Goal: Use online tool/utility: Utilize a website feature to perform a specific function

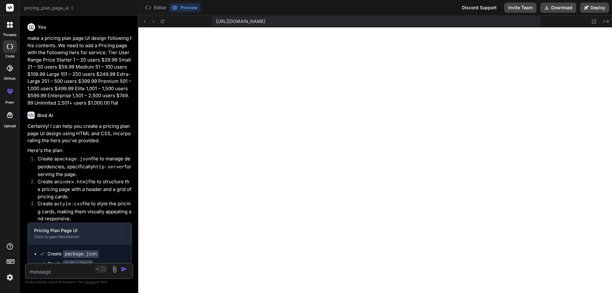
scroll to position [1029, 0]
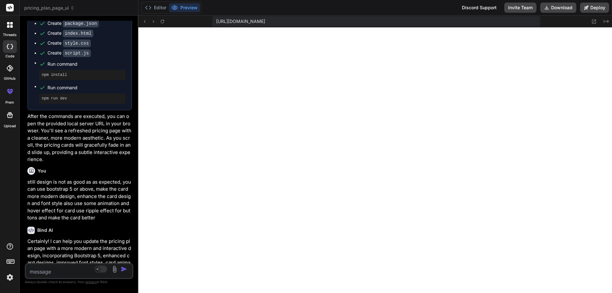
type textarea "x"
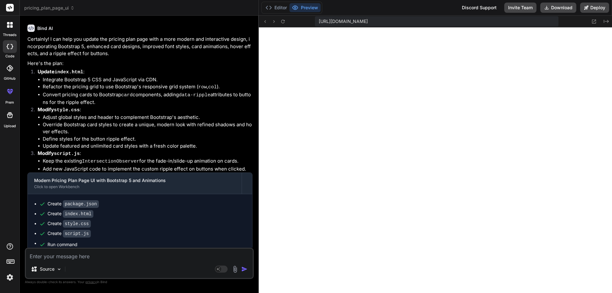
type textarea "});"
type textarea "x"
type textarea "}); });"
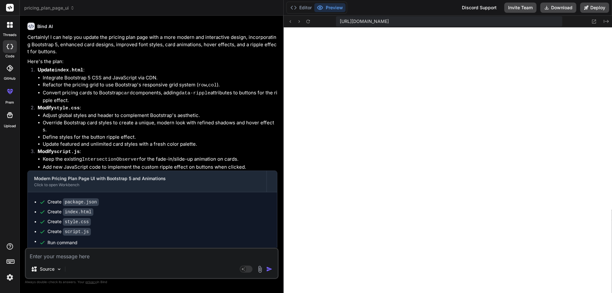
type textarea "x"
type textarea "ripple.classList.add('animate'); // Remove ripple after animation ends ripple.a…"
type textarea "x"
type textarea "});"
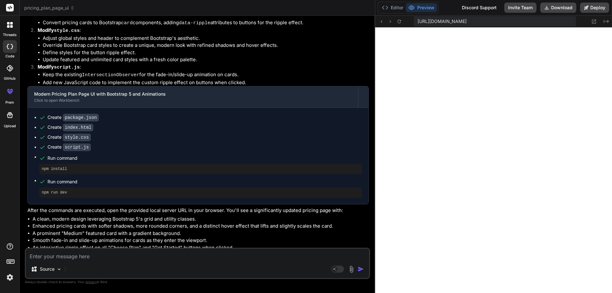
scroll to position [489, 0]
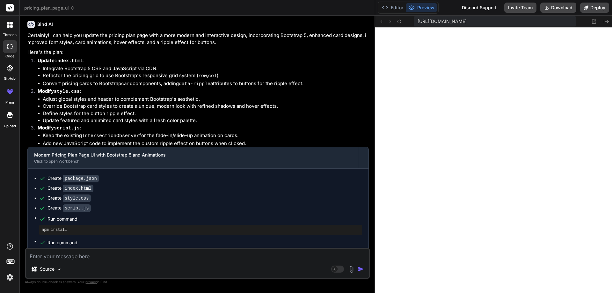
type textarea "x"
type textarea "// Remove ripple after animation ends ripple.addEventListener('animationend', (…"
type textarea "x"
type textarea "() => { ripple.remove(); }); }); }); });"
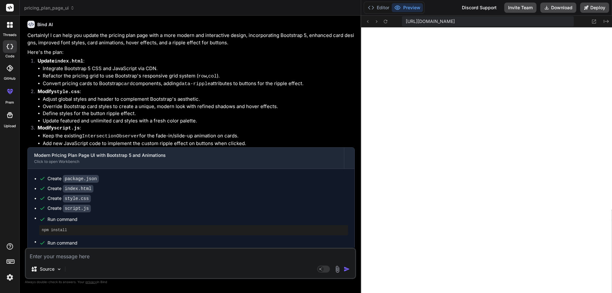
type textarea "x"
type textarea "}); }); }); });"
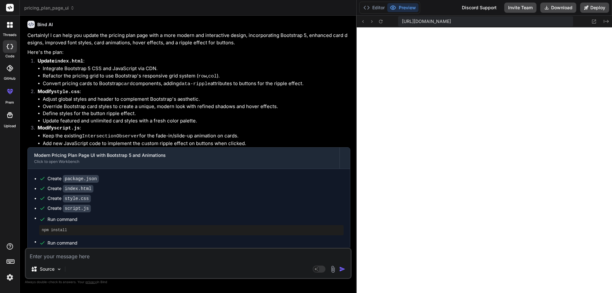
type textarea "x"
type textarea "}); }); });"
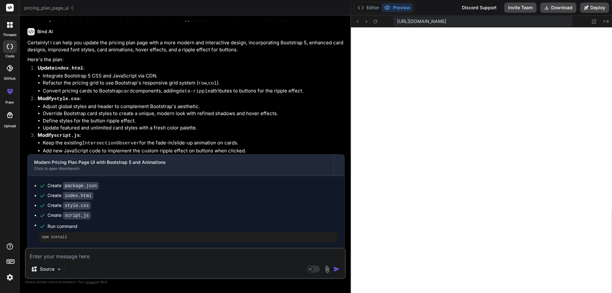
type textarea "x"
type textarea "}); });"
type textarea "x"
type textarea "});"
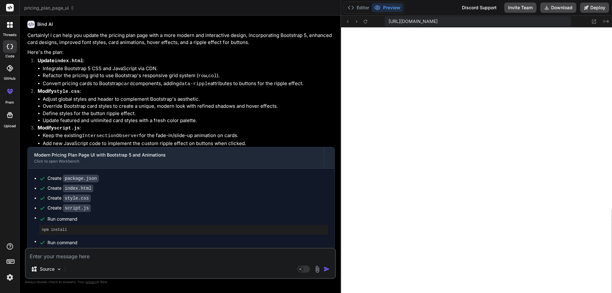
type textarea "x"
type textarea "ripple.classList.add('animate'); // Remove ripple after animation ends ripple.a…"
type textarea "x"
type textarea "// Remove ripple after animation ends ripple.addEventListener('animationend', (…"
type textarea "x"
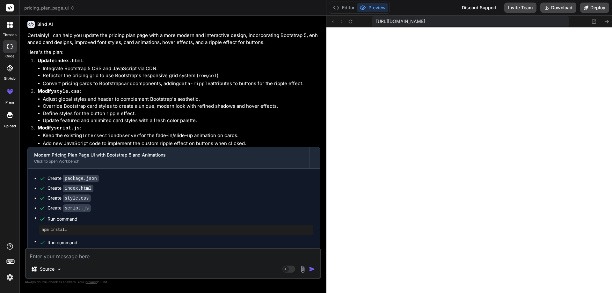
type textarea "// Remove ripple after animation ends ripple.addEventListener('animationend', (…"
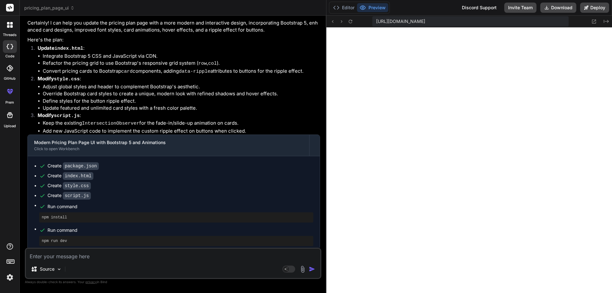
type textarea "x"
type textarea "ripple.addEventListener('animationend', () => { ripple.remove(); }); }); }); });"
type textarea "x"
type textarea "ripple.remove(); }); }); }); });"
type textarea "x"
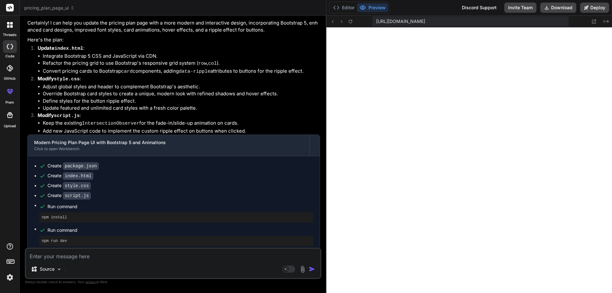
type textarea "}); }); }); });"
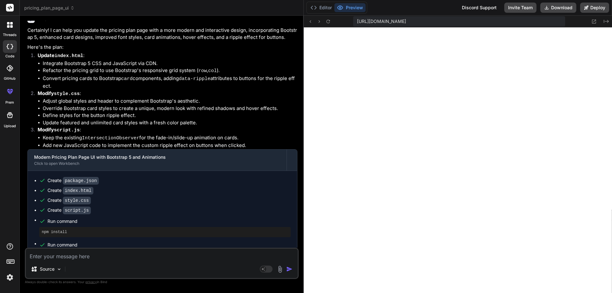
type textarea "x"
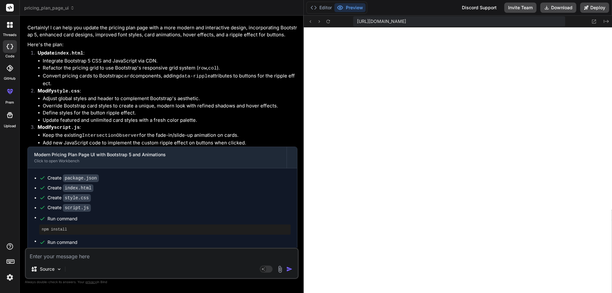
type textarea "}); }); });"
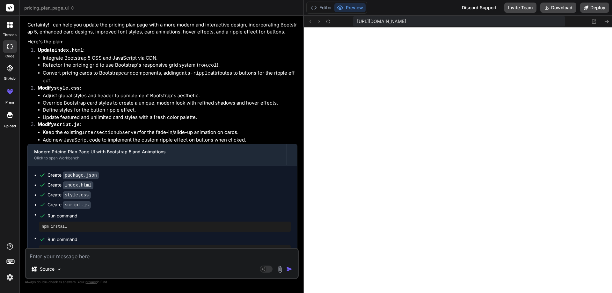
type textarea "x"
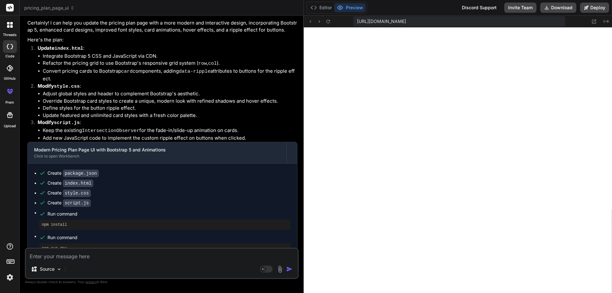
type textarea "}); });"
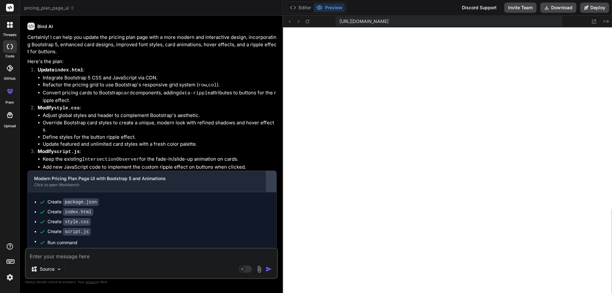
type textarea "x"
type textarea "});"
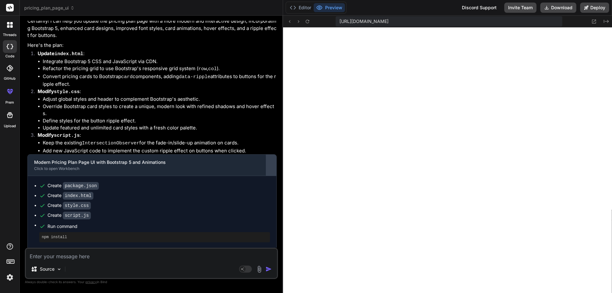
type textarea "x"
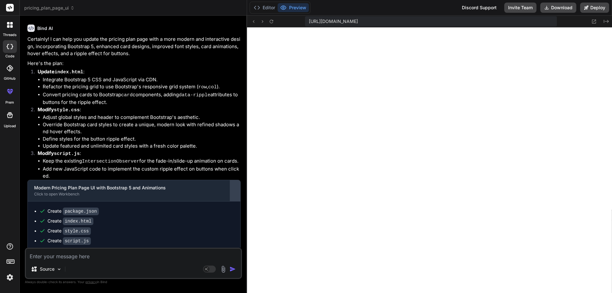
type textarea "x"
type textarea "ripple.classList.add('animate'); // Remove ripple after animation ends ripple.a…"
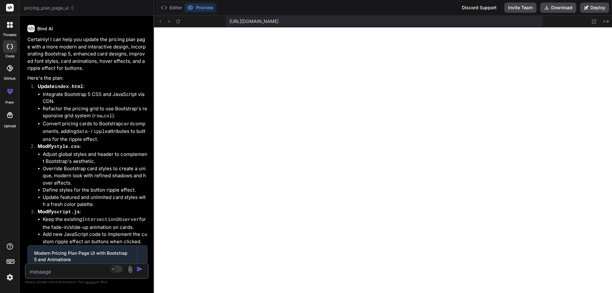
scroll to position [766, 0]
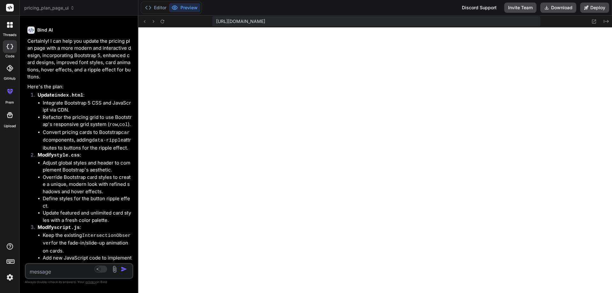
drag, startPoint x: 138, startPoint y: 145, endPoint x: 54, endPoint y: 176, distance: 89.1
click at [46, 176] on div "Bind AI Web Search Created with Pixso. Code Generator You make a pricing plan p…" at bounding box center [79, 154] width 119 height 277
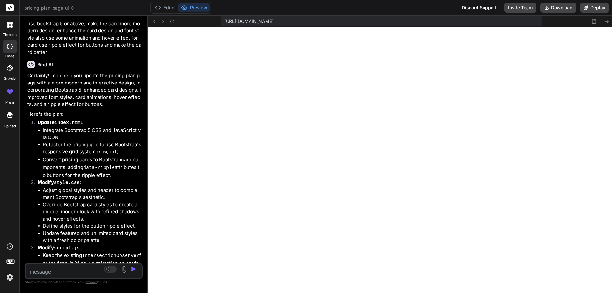
scroll to position [744, 0]
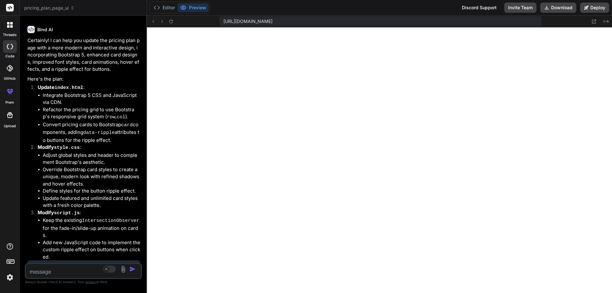
type textarea "x"
drag, startPoint x: 138, startPoint y: 144, endPoint x: 131, endPoint y: 148, distance: 7.7
click at [131, 148] on div "Bind AI Web Search Created with Pixso. Code Generator You make a pricing plan p…" at bounding box center [83, 154] width 127 height 277
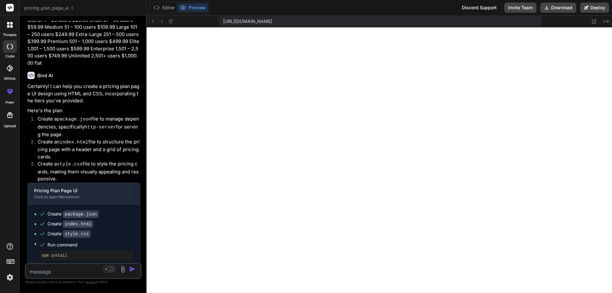
scroll to position [0, 0]
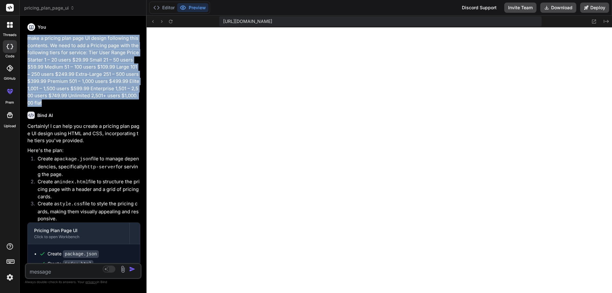
drag, startPoint x: 41, startPoint y: 103, endPoint x: 25, endPoint y: 37, distance: 67.5
click at [25, 37] on div "You make a pricing plan page UI design following this contents. We need to add …" at bounding box center [83, 157] width 117 height 272
copy p "make a pricing plan page UI design following this contents. We need to add a Pr…"
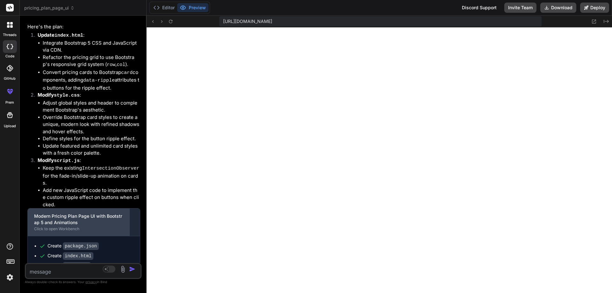
scroll to position [924, 0]
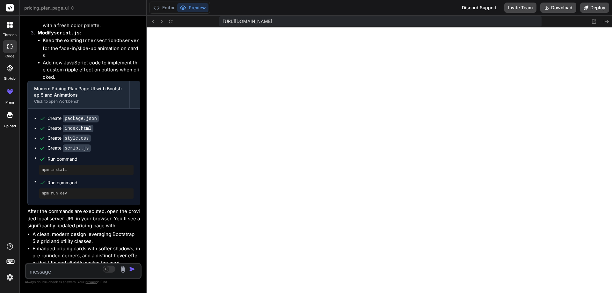
click at [65, 268] on textarea at bounding box center [74, 269] width 96 height 11
type textarea "s"
type textarea "x"
type textarea "st"
type textarea "x"
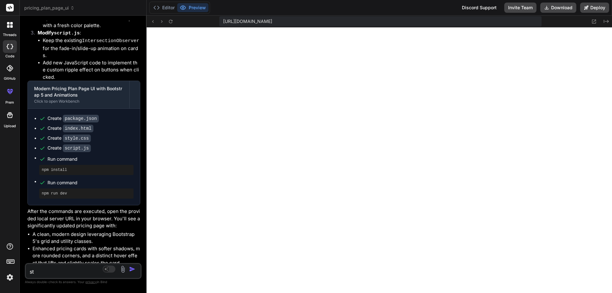
type textarea "sti"
type textarea "x"
type textarea "stil"
type textarea "x"
type textarea "still"
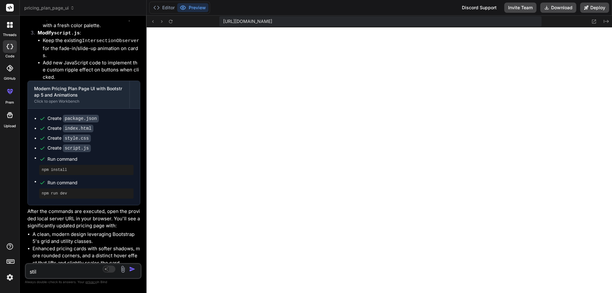
type textarea "x"
type textarea "still"
type textarea "x"
type textarea "still t"
type textarea "x"
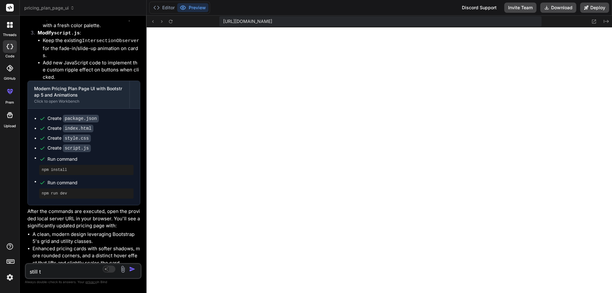
type textarea "still th"
type textarea "x"
type textarea "still the"
type textarea "x"
type textarea "still the"
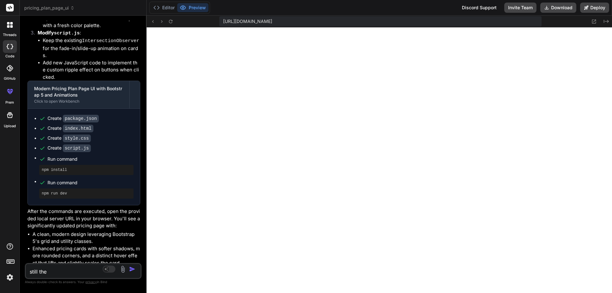
type textarea "x"
type textarea "still the d"
type textarea "x"
type textarea "still the de"
type textarea "x"
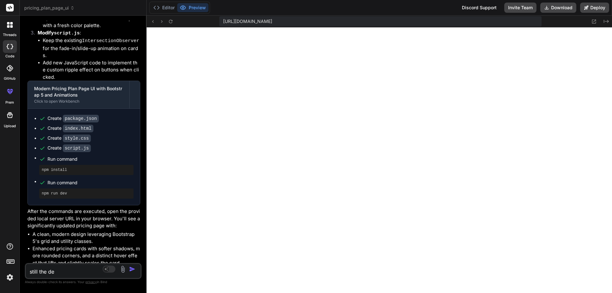
type textarea "still the des"
type textarea "x"
type textarea "still the desi"
type textarea "x"
type textarea "still the desig"
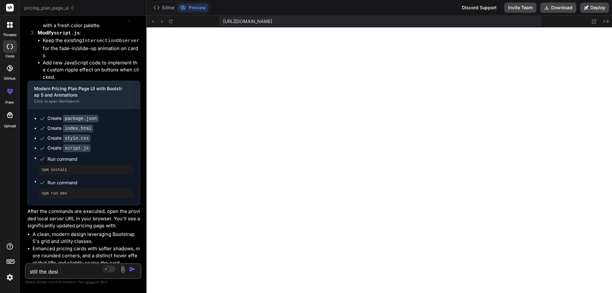
type textarea "x"
type textarea "still the design"
type textarea "x"
type textarea "still the design"
type textarea "x"
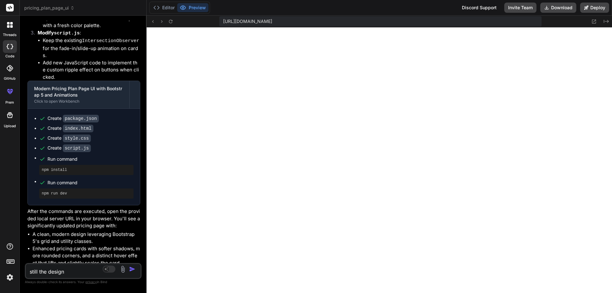
type textarea "still the design n"
type textarea "x"
type textarea "still the design no"
type textarea "x"
type textarea "still the design not"
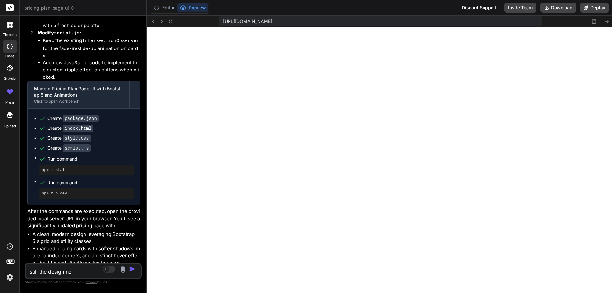
type textarea "x"
type textarea "still the design not"
type textarea "x"
type textarea "still the design not l"
type textarea "x"
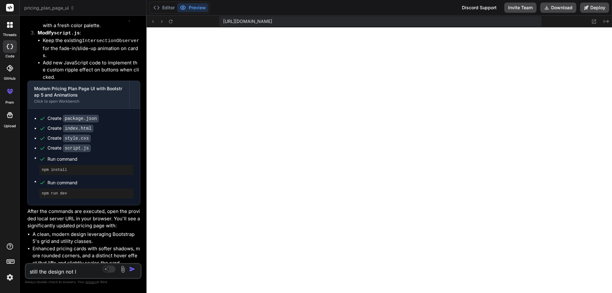
type textarea "still the design not lo"
type textarea "x"
type textarea "still the design not loo"
type textarea "x"
type textarea "still the design not look"
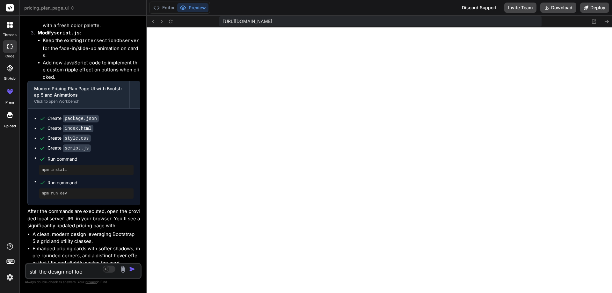
type textarea "x"
type textarea "still the design not looki"
type textarea "x"
type textarea "still the design not lookin"
type textarea "x"
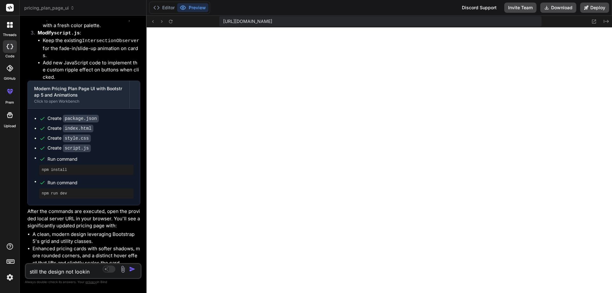
type textarea "still the design not looking"
type textarea "x"
type textarea "still the design not looking"
type textarea "x"
type textarea "still the design not looking g"
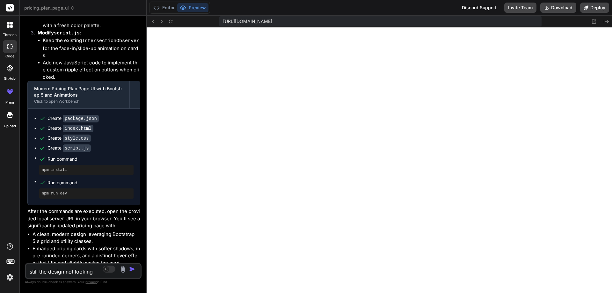
type textarea "x"
type textarea "still the design not looking go"
type textarea "x"
type textarea "still the design not looking goo"
type textarea "x"
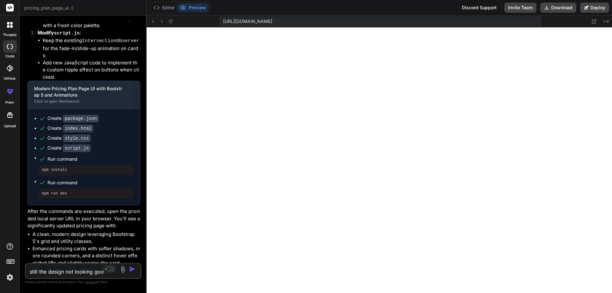
type textarea "still the design not looking goo,"
type textarea "x"
type textarea "still the design not looking goo,"
type textarea "x"
type textarea "still the design not looking goo, m"
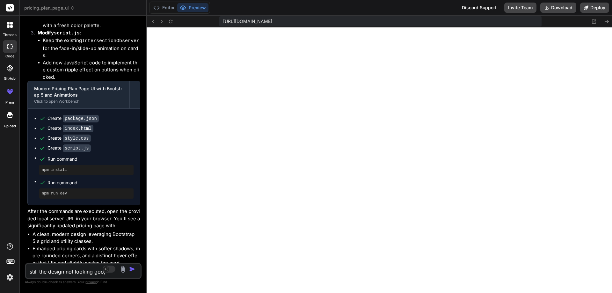
type textarea "x"
type textarea "still the design not looking goo, [GEOGRAPHIC_DATA]"
type textarea "x"
type textarea "still the design not looking goo, mak"
type textarea "x"
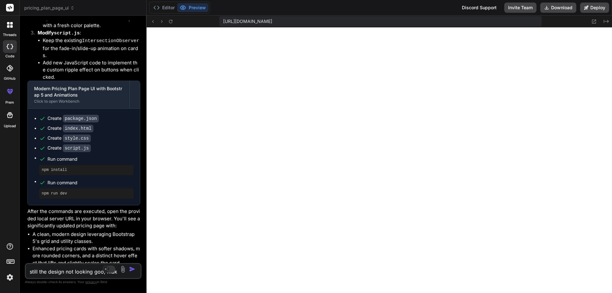
type textarea "still the design not looking goo, make"
type textarea "x"
type textarea "still the design not looking goo, make"
type textarea "x"
type textarea "still the design not looking goo, make i"
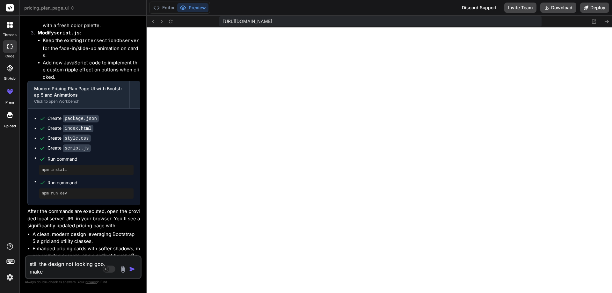
type textarea "x"
type textarea "still the design not looking goo, make it"
type textarea "x"
type textarea "still the design not looking goo, make it"
type textarea "x"
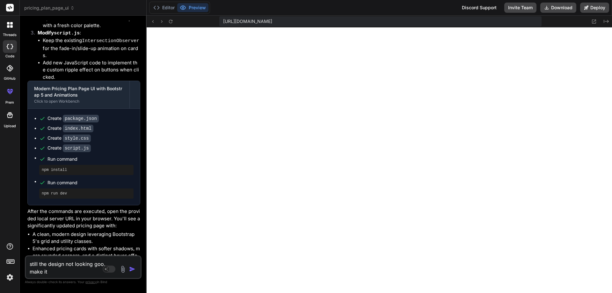
type textarea "still the design not looking goo, make it m"
type textarea "x"
type textarea "still the design not looking goo, make it mo"
type textarea "x"
type textarea "still the design not looking goo, make it mor"
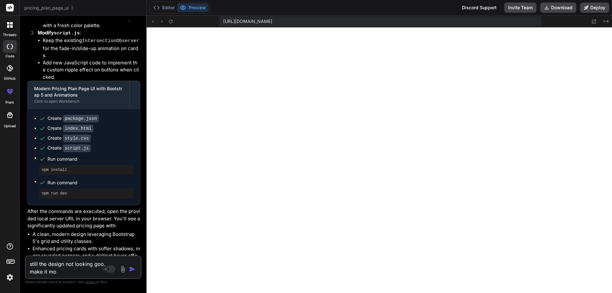
type textarea "x"
type textarea "still the design not looking goo, make it more"
type textarea "x"
type textarea "still the design not looking goo, make it more"
type textarea "x"
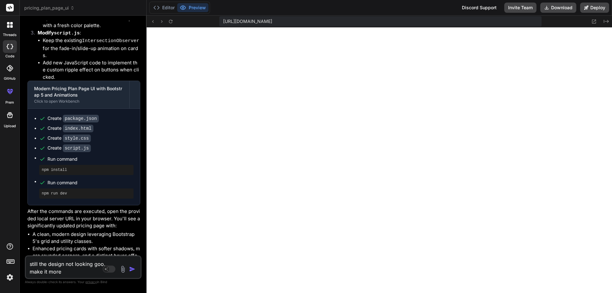
type textarea "still the design not looking goo, make it more p"
type textarea "x"
type textarea "still the design not looking goo, make it more pr"
type textarea "x"
type textarea "still the design not looking goo, make it more pre"
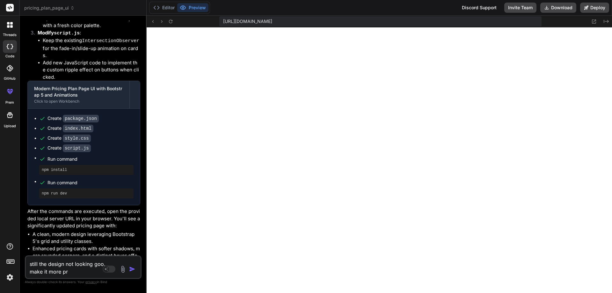
type textarea "x"
type textarea "still the design not looking goo, make it more prem"
type textarea "x"
type textarea "still the design not looking goo, make it more premi"
type textarea "x"
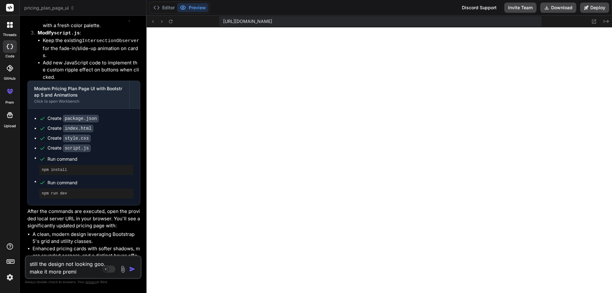
type textarea "still the design not looking goo, make it more premiu"
type textarea "x"
type textarea "still the design not looking goo, make it more premium"
type textarea "x"
type textarea "still the design not looking goo, make it more premium"
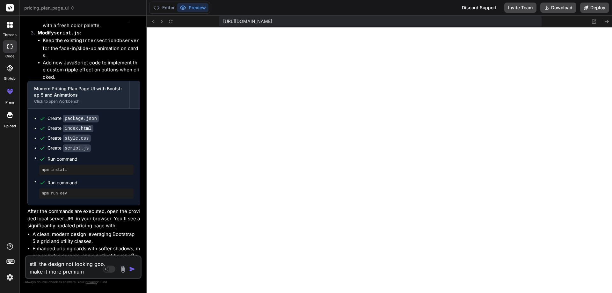
type textarea "x"
type textarea "still the design not looking goo, make it more premium l"
type textarea "x"
type textarea "still the design not looking goo, make it more premium lo"
type textarea "x"
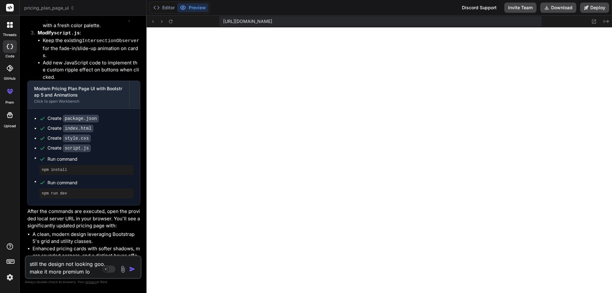
type textarea "still the design not looking goo, make it more premium loo"
type textarea "x"
type textarea "still the design not looking goo, make it more premium look"
type textarea "x"
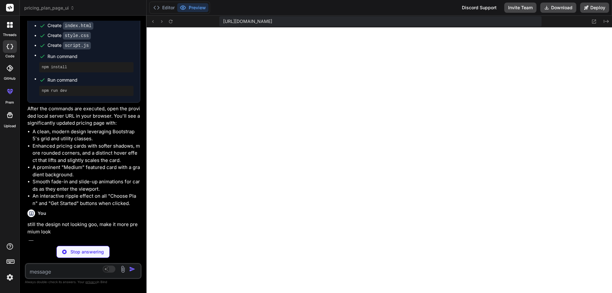
type textarea "x"
type textarea ""license": "ISC", "dependencies": { "http-server": "^14.1.1" } }"
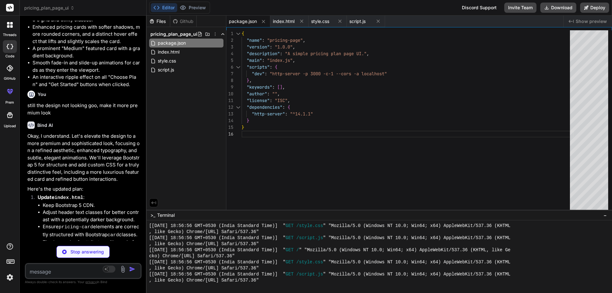
scroll to position [1142, 0]
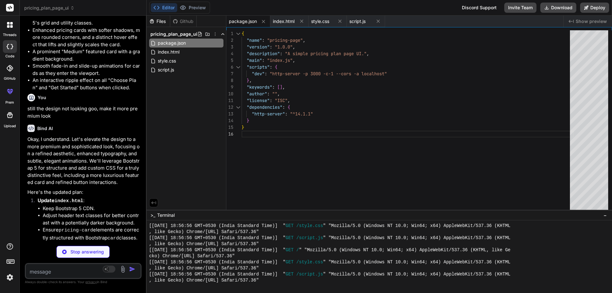
type textarea "x"
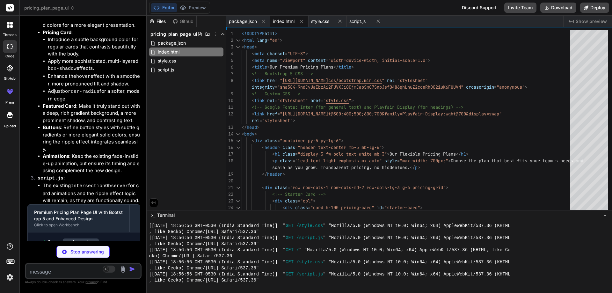
scroll to position [1407, 0]
type textarea "x"
type textarea "font-size: 2.8rem; } .btn { padding: 0.7rem 1.5rem; font-size: 0.9rem; } }"
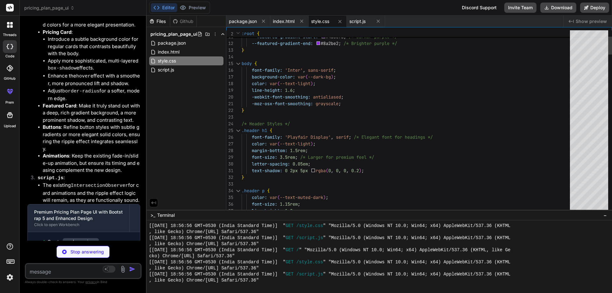
type textarea "x"
type textarea "// Remove ripple after animation ends ripple.addEventListener('animationend', (…"
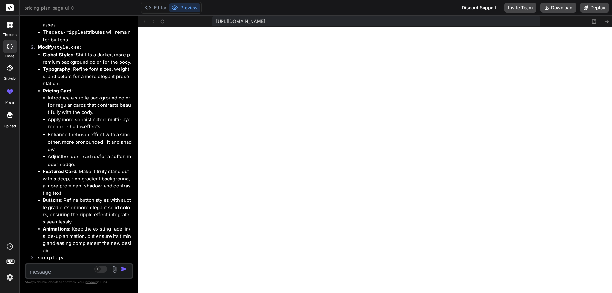
scroll to position [1500, 0]
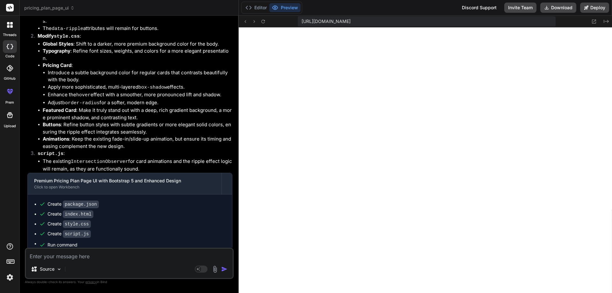
type textarea "x"
type textarea "ripple.classList.add('animate'); // Remove ripple after animation ends ripple.a…"
type textarea "x"
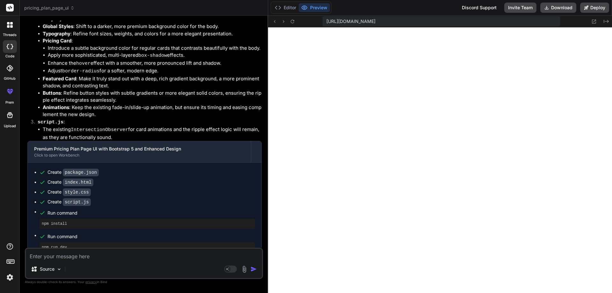
type textarea "x"
type textarea "});"
type textarea "x"
type textarea "}); });"
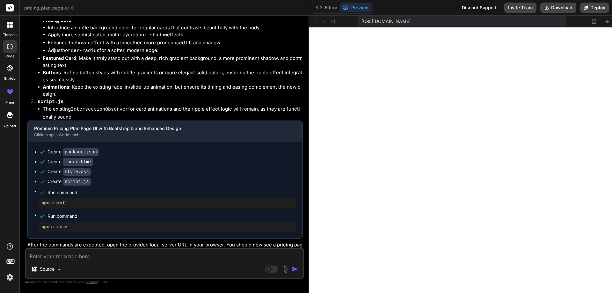
type textarea "x"
type textarea "}); }); });"
type textarea "x"
type textarea "}); }); }); });"
type textarea "x"
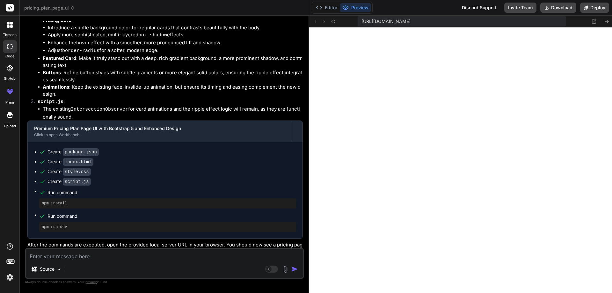
type textarea "ripple.remove(); }); }); }); });"
type textarea "x"
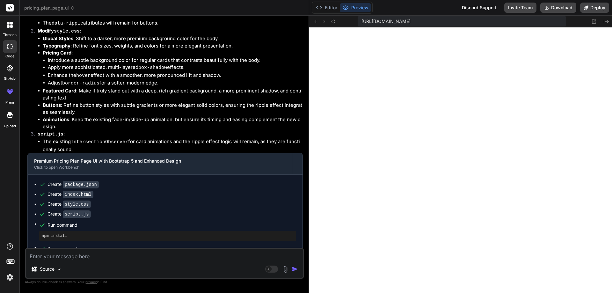
type textarea "ripple.addEventListener('animationend', () => { ripple.remove(); }); }); }); });"
type textarea "x"
type textarea "// Remove ripple after animation ends ripple.addEventListener('animationend', (…"
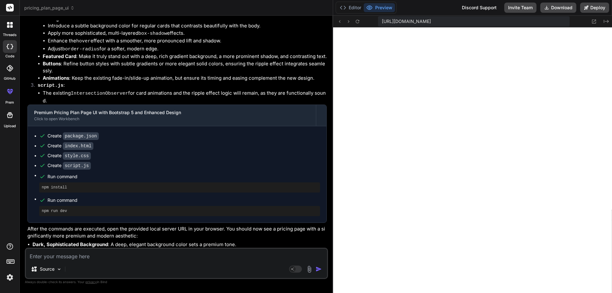
type textarea "x"
type textarea "ripple.classList.add('animate'); // Remove ripple after animation ends ripple.a…"
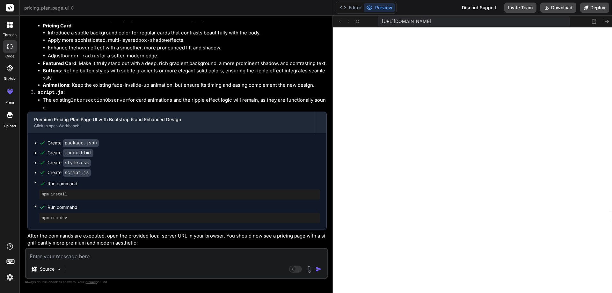
type textarea "x"
type textarea "});"
type textarea "x"
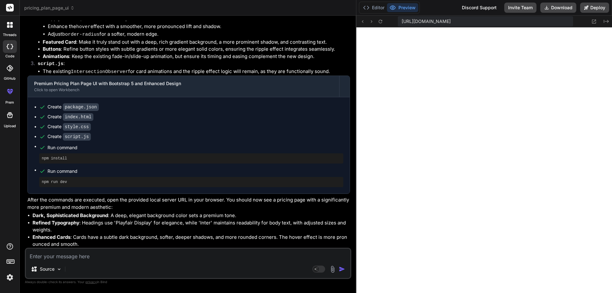
type textarea "}); });"
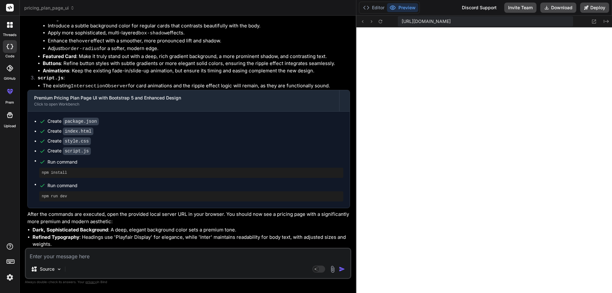
type textarea "x"
type textarea "}); }); });"
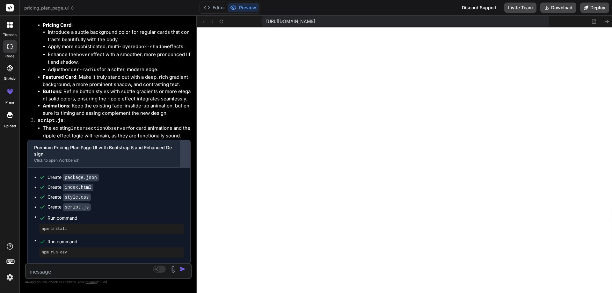
scroll to position [1129, 0]
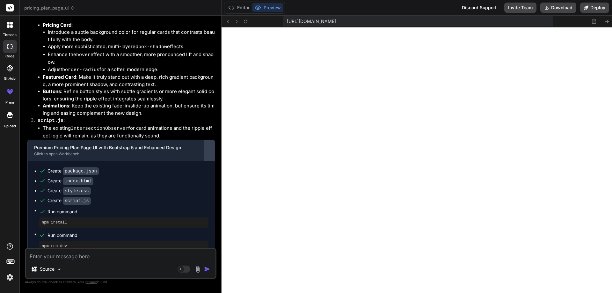
drag, startPoint x: 146, startPoint y: 128, endPoint x: 208, endPoint y: 142, distance: 63.8
click at [208, 142] on div "Bind AI Web Search Created with Pixso. Code Generator You make a pricing plan p…" at bounding box center [121, 154] width 202 height 277
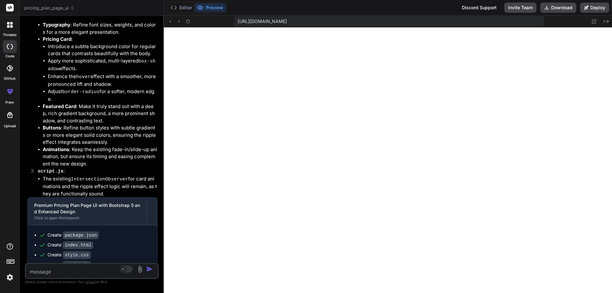
scroll to position [1322, 0]
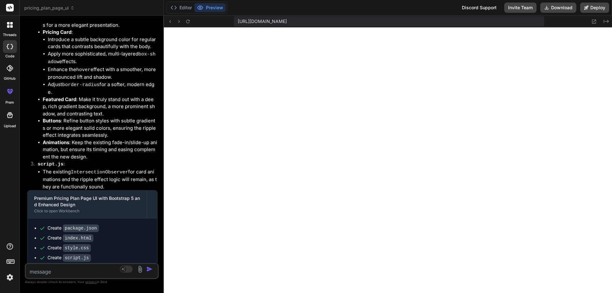
drag, startPoint x: 221, startPoint y: 144, endPoint x: 149, endPoint y: 143, distance: 72.3
click at [149, 143] on div "Bind AI Web Search Created with Pixso. Code Generator You make a pricing plan p…" at bounding box center [92, 154] width 144 height 277
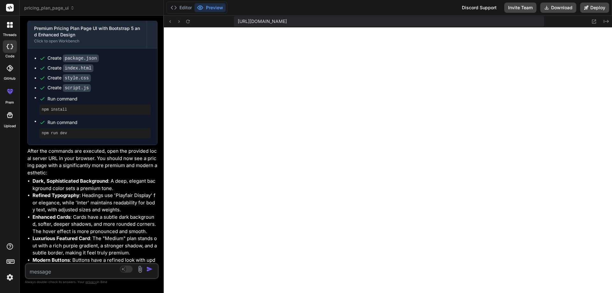
scroll to position [1497, 0]
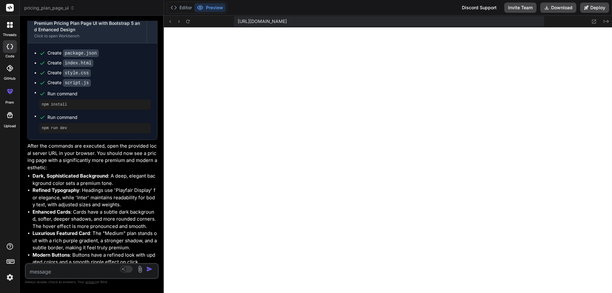
click at [70, 267] on textarea at bounding box center [81, 269] width 110 height 11
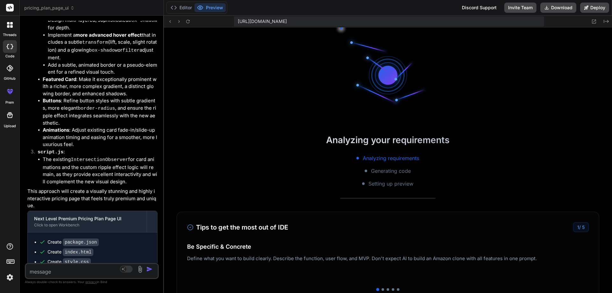
scroll to position [1743, 0]
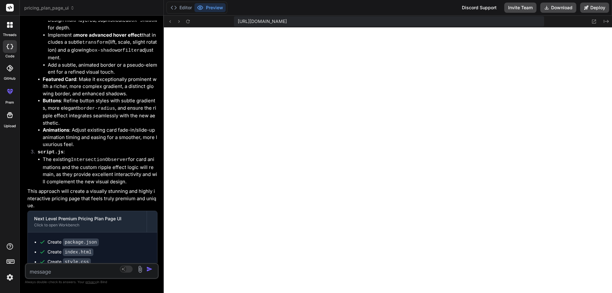
click at [50, 269] on textarea at bounding box center [81, 269] width 110 height 11
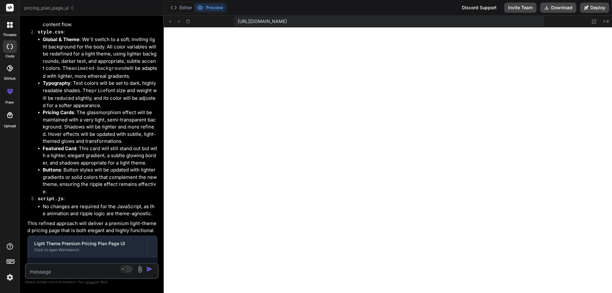
scroll to position [2845, 0]
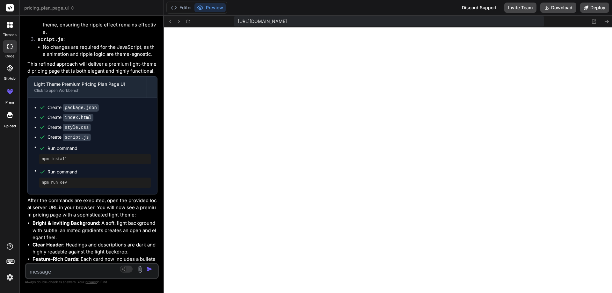
click at [74, 271] on textarea at bounding box center [81, 269] width 110 height 11
paste textarea "linear-gradient(135deg, var(--primary-blue) 0%, var(--secondary-blue) 100%)"
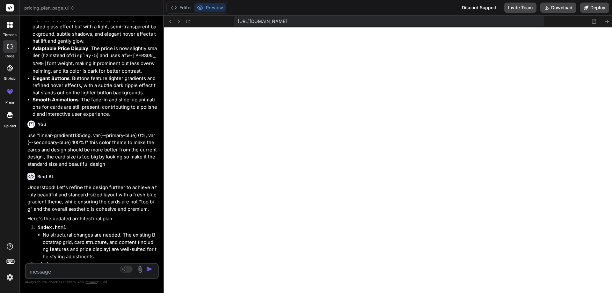
scroll to position [3244, 0]
